Goal: Information Seeking & Learning: Learn about a topic

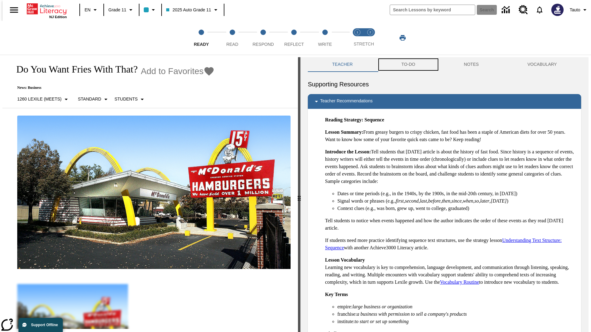
click at [408, 65] on button "TO-DO" at bounding box center [408, 64] width 62 height 15
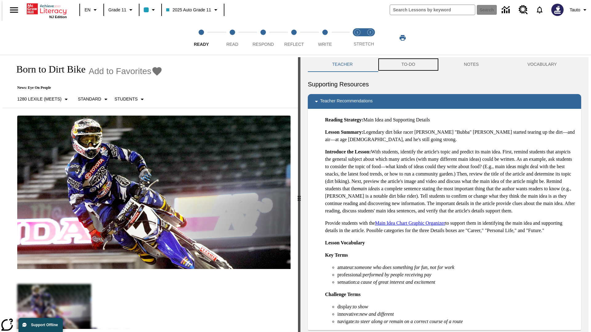
click at [408, 65] on button "TO-DO" at bounding box center [408, 64] width 62 height 15
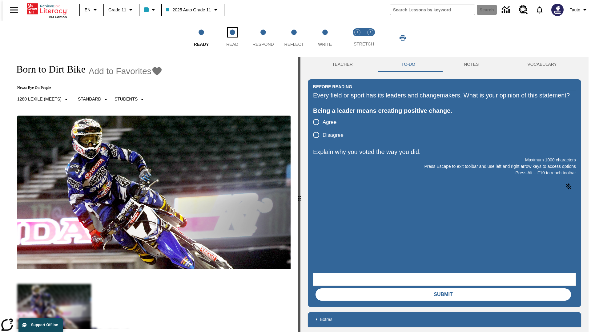
click at [232, 38] on span "Read" at bounding box center [232, 41] width 12 height 11
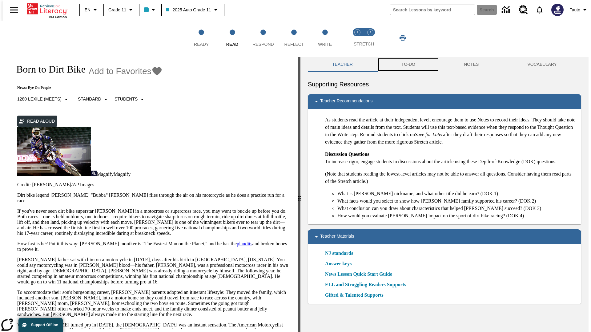
scroll to position [0, 0]
click at [408, 65] on button "TO-DO" at bounding box center [408, 64] width 62 height 15
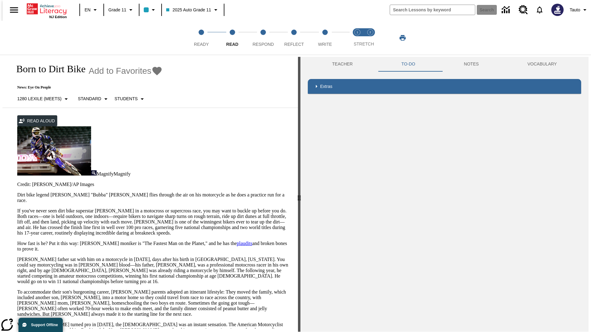
click at [17, 208] on p "If you've never seen dirt bike superstar [PERSON_NAME] in a motocross or superc…" at bounding box center [153, 222] width 273 height 28
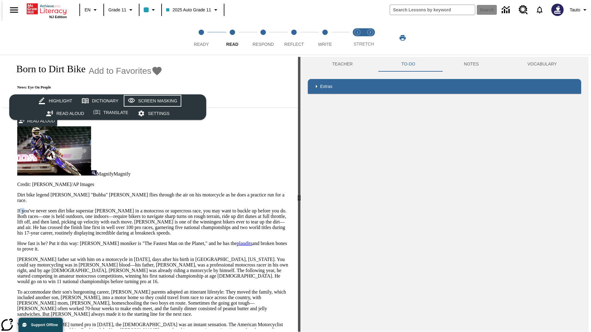
click at [151, 101] on div "Screen Masking" at bounding box center [157, 101] width 39 height 8
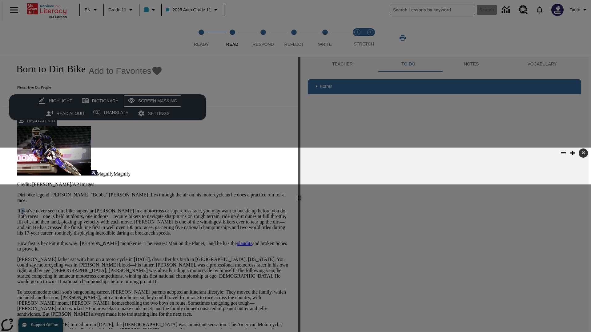
click at [151, 101] on div "Screen Masking" at bounding box center [157, 101] width 39 height 8
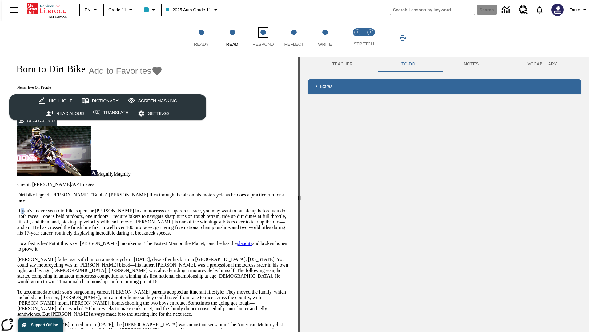
click at [263, 38] on span "Respond" at bounding box center [262, 41] width 21 height 11
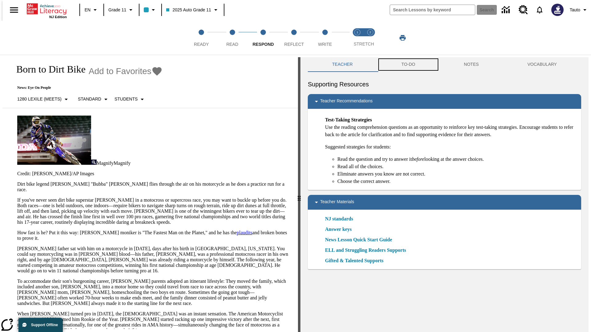
scroll to position [0, 0]
click at [408, 65] on button "TO-DO" at bounding box center [408, 64] width 62 height 15
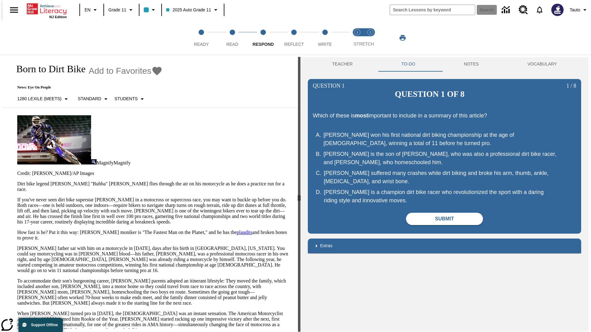
click at [17, 197] on p "If you've never seen dirt bike superstar [PERSON_NAME] in a motocross or superc…" at bounding box center [153, 211] width 273 height 28
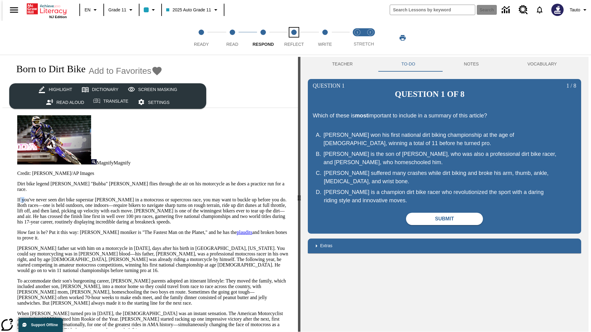
click at [294, 38] on span "Reflect" at bounding box center [294, 41] width 20 height 11
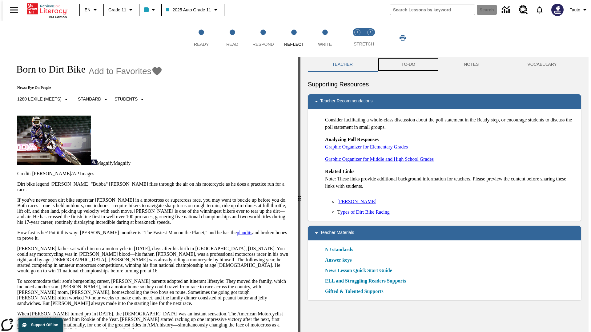
scroll to position [0, 0]
click at [408, 65] on button "TO-DO" at bounding box center [408, 64] width 62 height 15
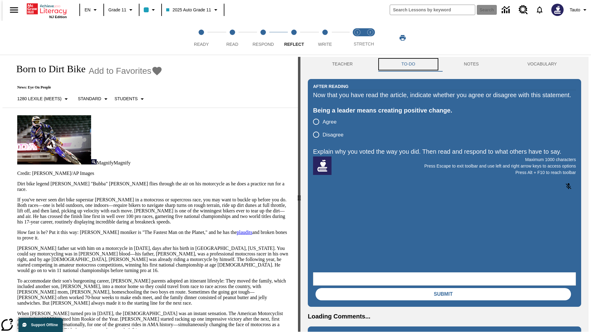
scroll to position [0, 0]
click at [17, 197] on p "If you've never seen dirt bike superstar [PERSON_NAME] in a motocross or superc…" at bounding box center [153, 211] width 273 height 28
click at [325, 38] on span "Write" at bounding box center [325, 41] width 14 height 11
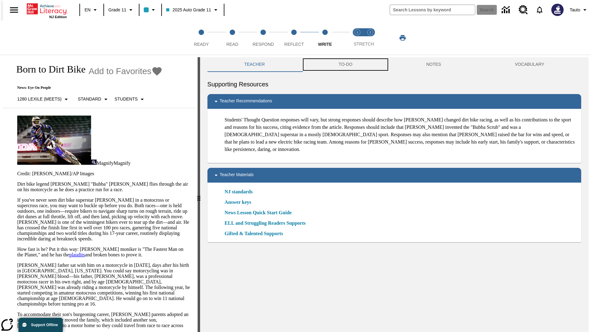
scroll to position [0, 0]
click at [345, 65] on button "TO-DO" at bounding box center [345, 64] width 88 height 15
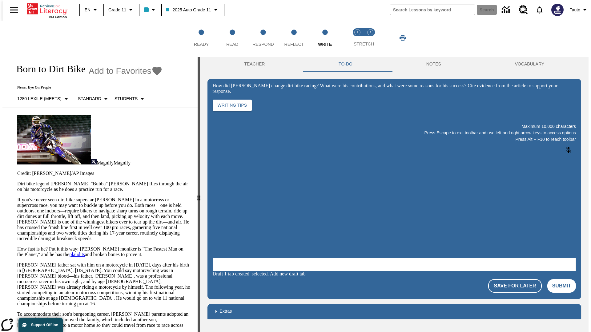
scroll to position [0, 0]
click at [17, 197] on p "If you've never seen dirt bike superstar [PERSON_NAME] in a motocross or superc…" at bounding box center [103, 219] width 173 height 44
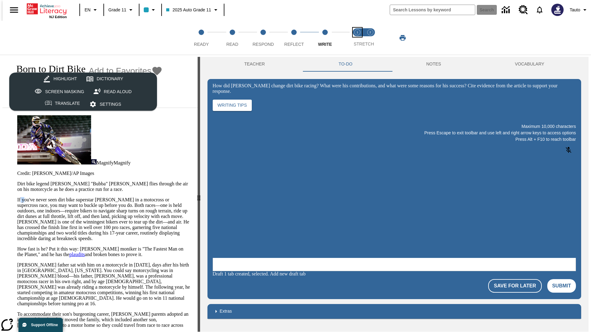
click at [357, 38] on span "Stretch Read step 1 of 2" at bounding box center [357, 41] width 8 height 11
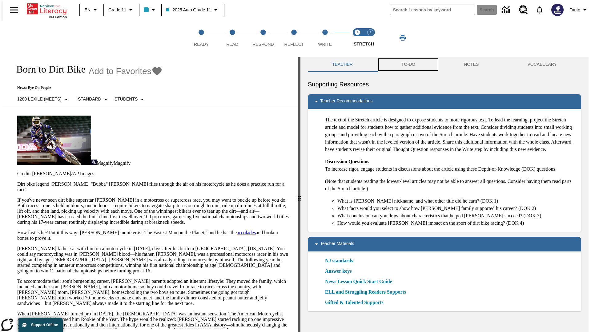
scroll to position [0, 0]
click at [408, 65] on button "TO-DO" at bounding box center [408, 64] width 62 height 15
